Goal: Information Seeking & Learning: Learn about a topic

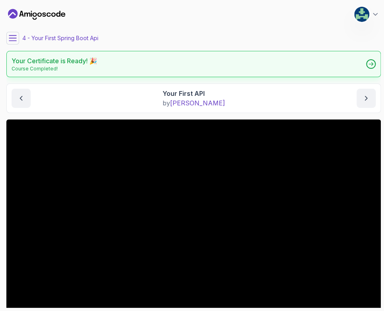
click at [123, 71] on div "Your Certificate is Ready! 🎉 Course Completed!" at bounding box center [193, 64] width 374 height 26
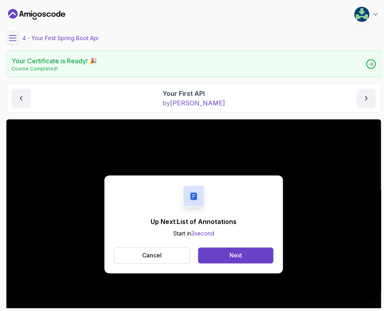
click at [91, 160] on div "Up Next: List of Annotations Start in 3 second Cancel Next" at bounding box center [193, 225] width 374 height 211
click at [227, 258] on button "Next" at bounding box center [235, 256] width 75 height 16
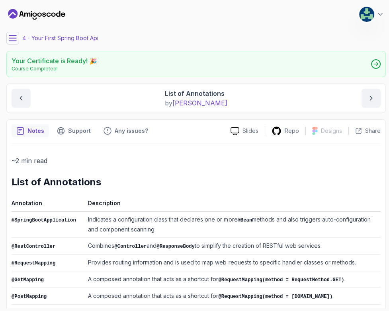
click at [11, 37] on icon at bounding box center [12, 37] width 7 height 5
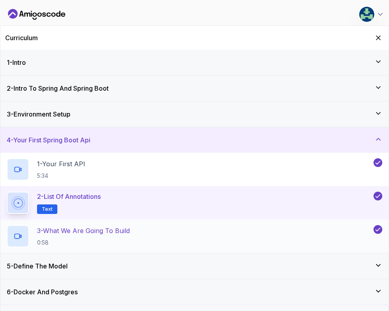
click at [90, 232] on p "3 - What We Are Going To Build" at bounding box center [83, 231] width 93 height 10
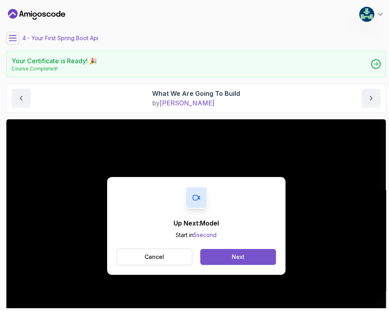
click at [230, 254] on button "Next" at bounding box center [237, 257] width 75 height 16
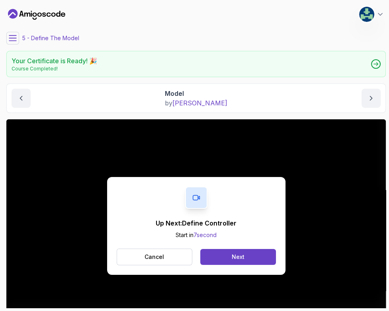
click at [126, 185] on div "Up Next: Define Controller Start in 7 second Cancel Next" at bounding box center [196, 226] width 178 height 98
click at [251, 255] on button "Next" at bounding box center [237, 257] width 75 height 16
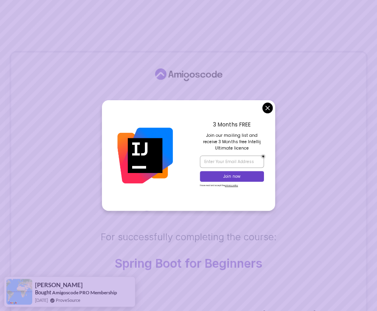
click at [272, 108] on body "Certificate This certificate is proudly presented to: Long-Tsong Li For success…" at bounding box center [188, 261] width 377 height 522
